Goal: Information Seeking & Learning: Check status

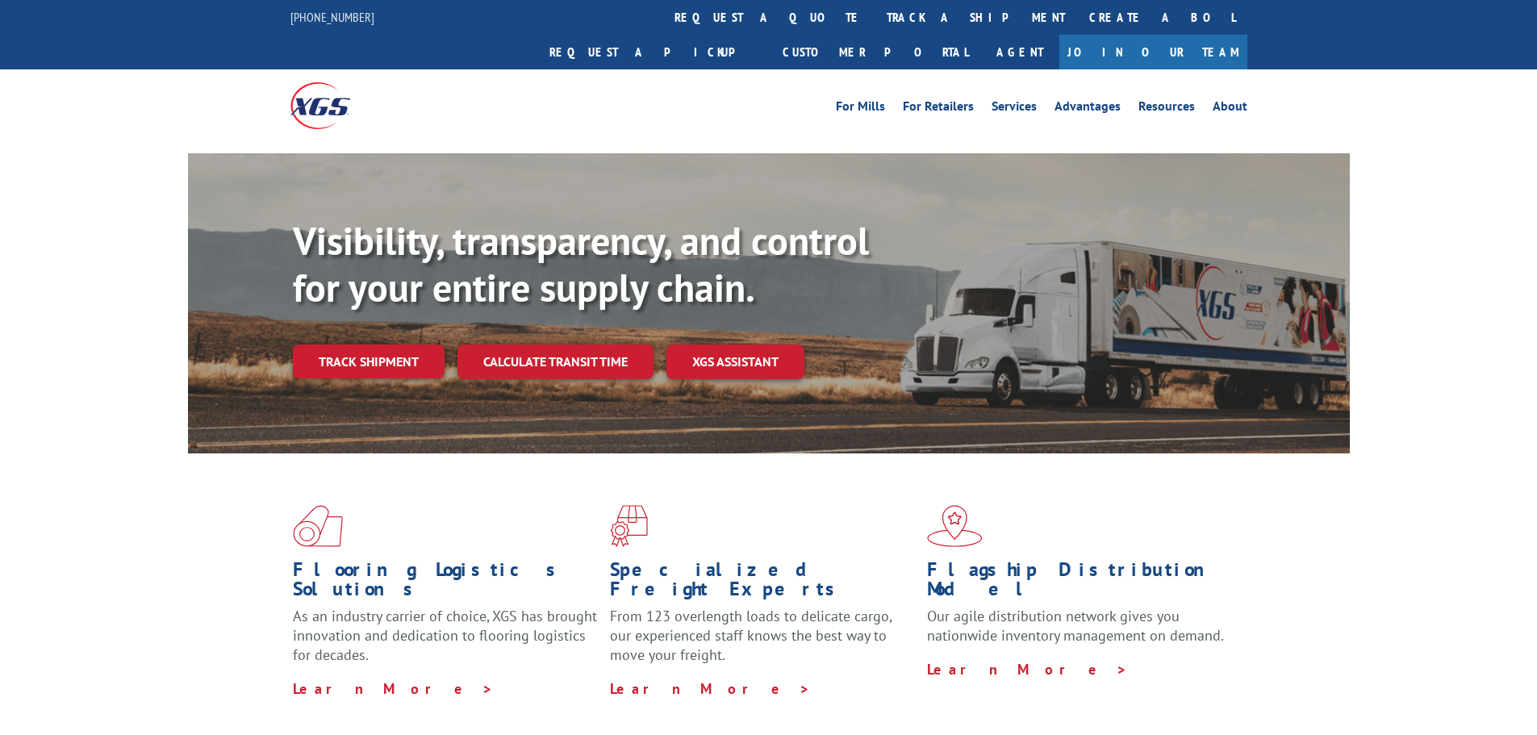
click at [361, 351] on div "Visibility, transparency, and control for your entire supply chain. Track shipm…" at bounding box center [821, 330] width 1057 height 225
click at [382, 345] on link "Track shipment" at bounding box center [369, 362] width 152 height 34
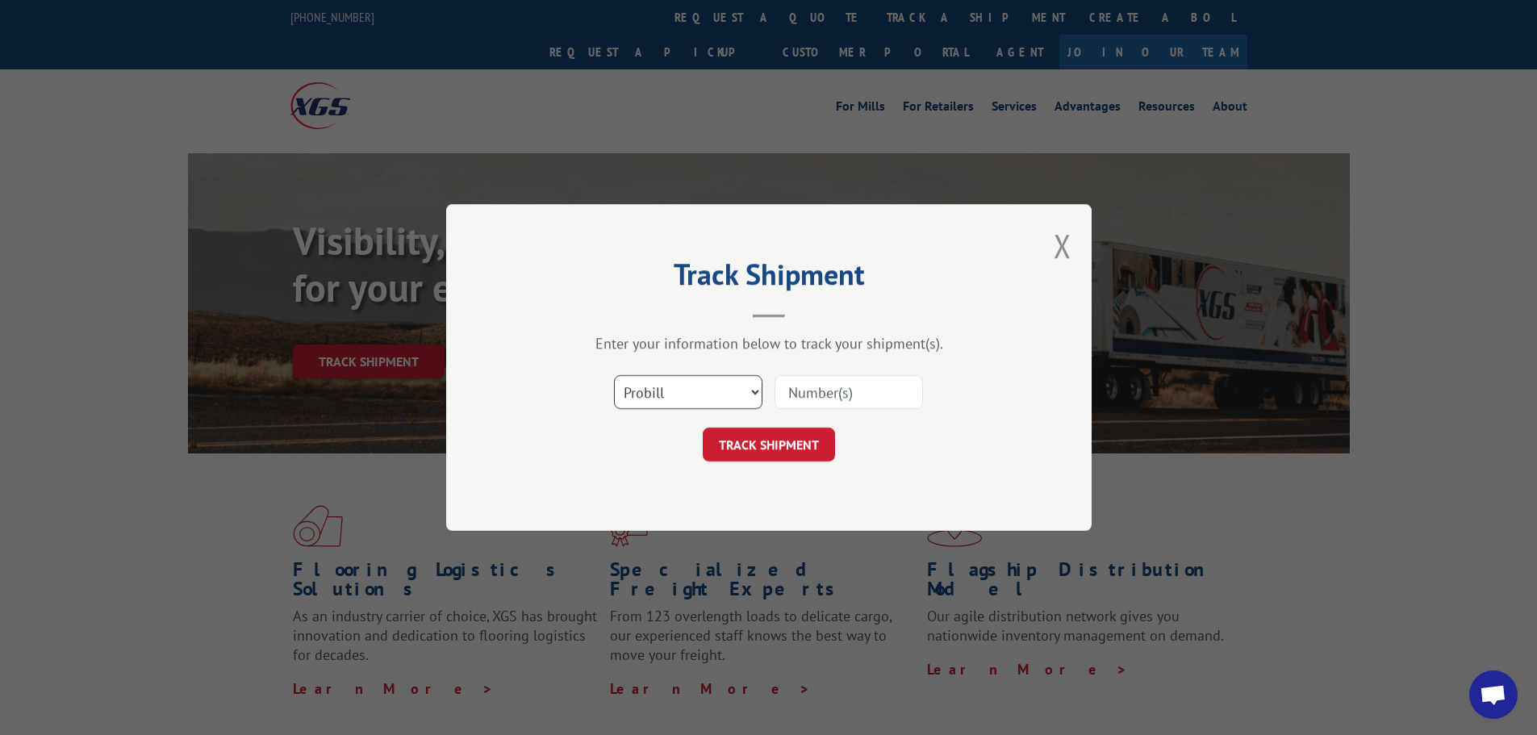
drag, startPoint x: 723, startPoint y: 395, endPoint x: 713, endPoint y: 407, distance: 15.5
click at [723, 395] on select "Select category... Probill BOL PO" at bounding box center [688, 392] width 148 height 34
select select "bol"
click at [614, 375] on select "Select category... Probill BOL PO" at bounding box center [688, 392] width 148 height 34
paste input "451001"
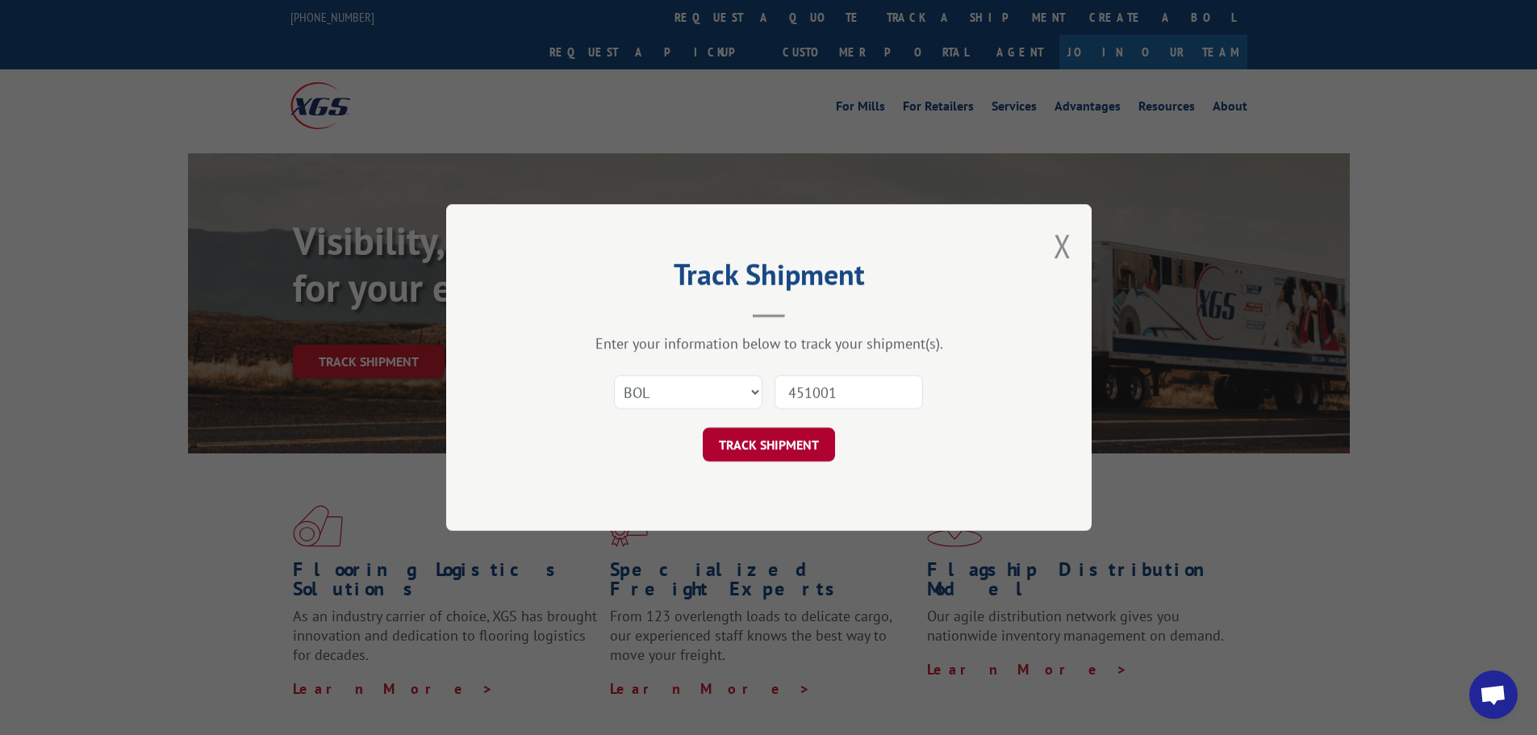
type input "451001"
click at [794, 448] on button "TRACK SHIPMENT" at bounding box center [769, 445] width 132 height 34
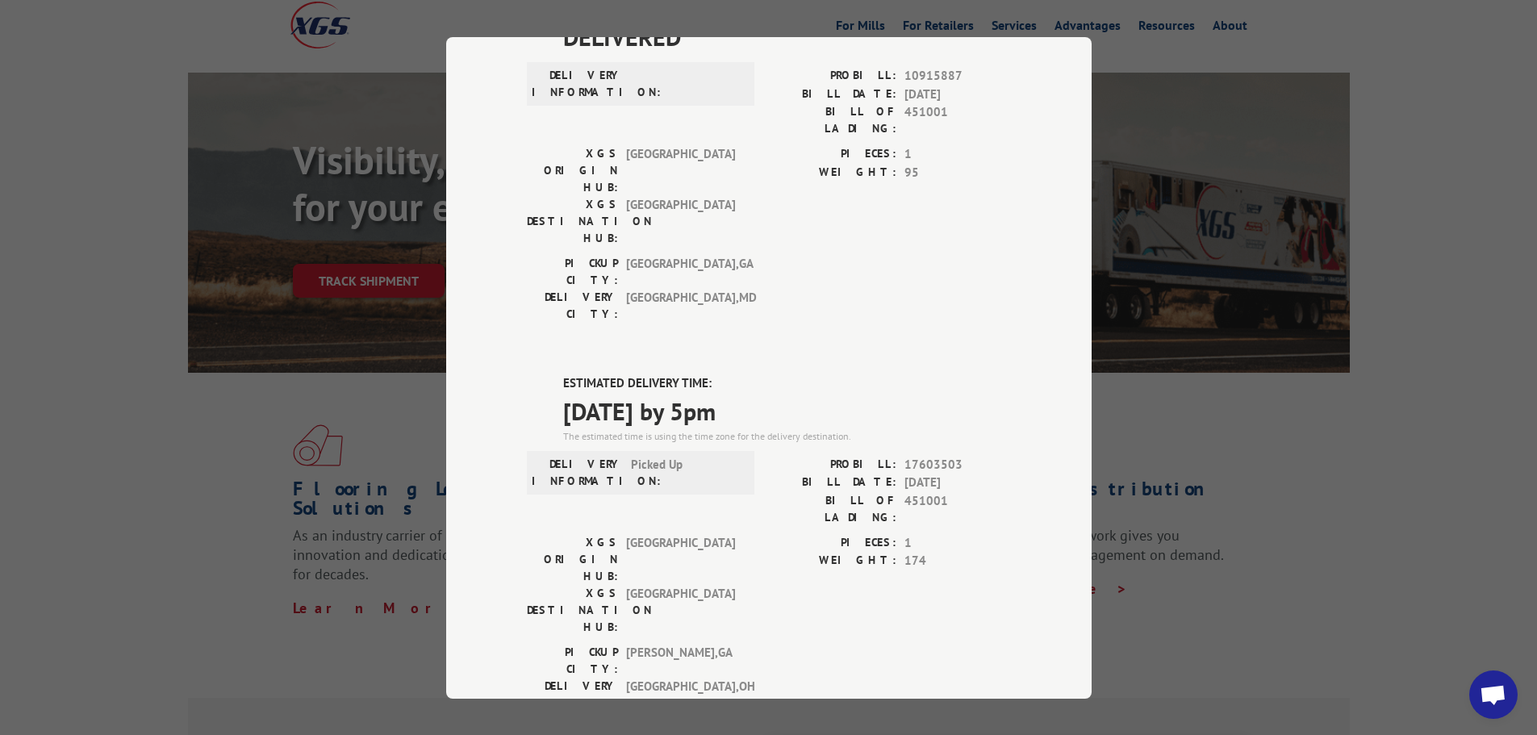
scroll to position [779, 0]
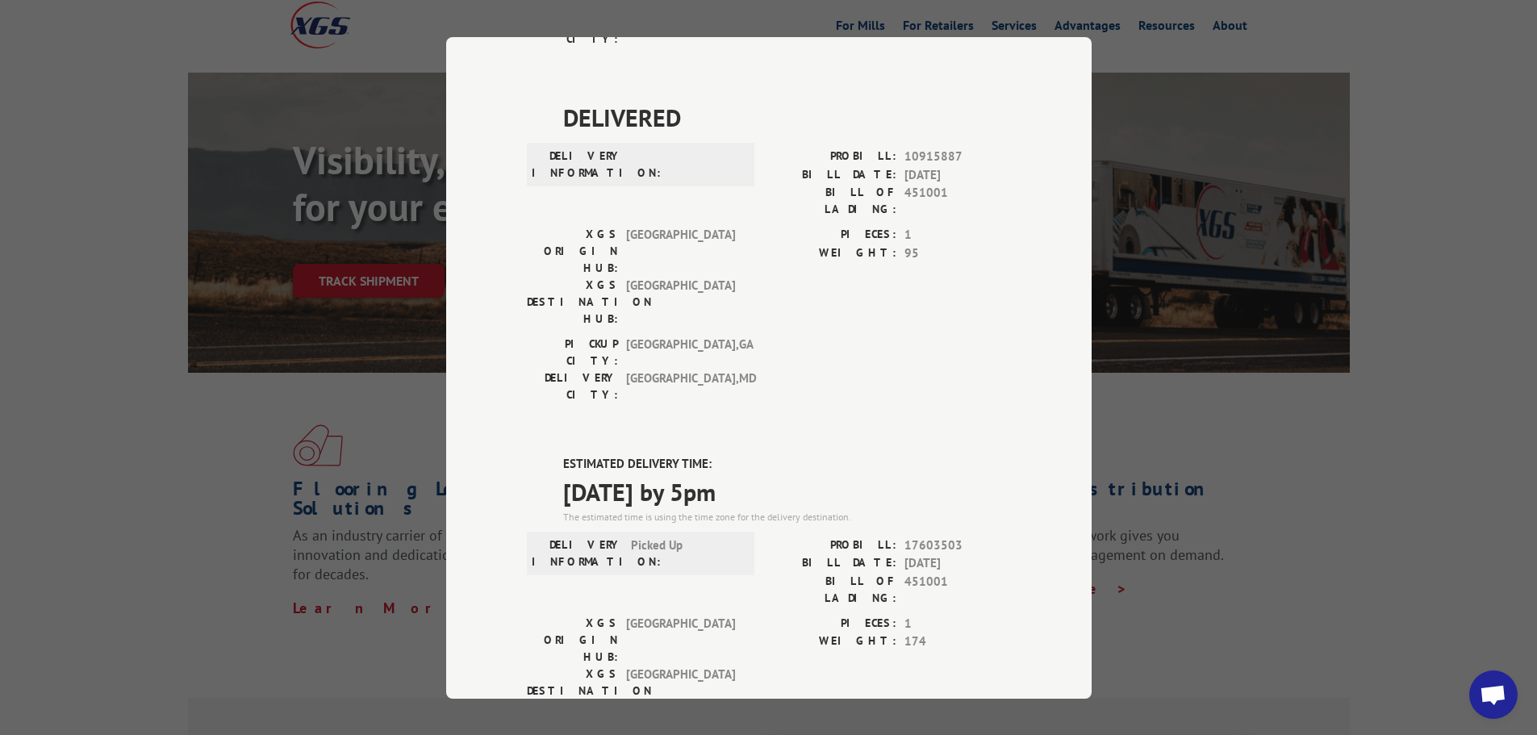
drag, startPoint x: 1263, startPoint y: 388, endPoint x: 1266, endPoint y: 351, distance: 37.3
click at [1263, 388] on div "Track Shipment DELIVERED DELIVERY INFORMATION: PROBILL: 8903027 BILL DATE: [DAT…" at bounding box center [768, 367] width 1537 height 735
